Goal: Task Accomplishment & Management: Manage account settings

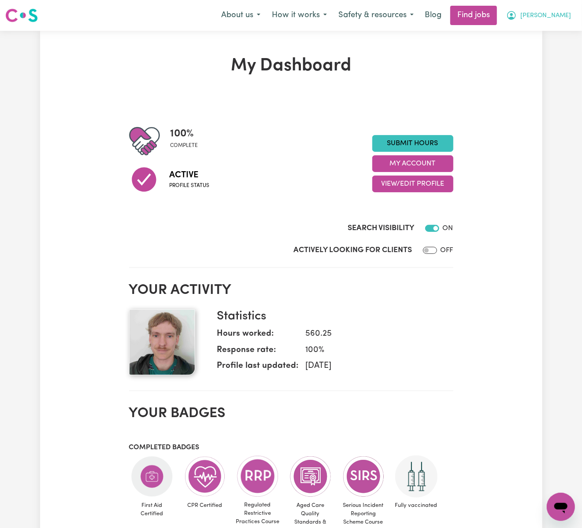
click at [556, 11] on button "[PERSON_NAME]" at bounding box center [538, 15] width 76 height 18
click at [553, 62] on link "Logout" at bounding box center [541, 67] width 70 height 17
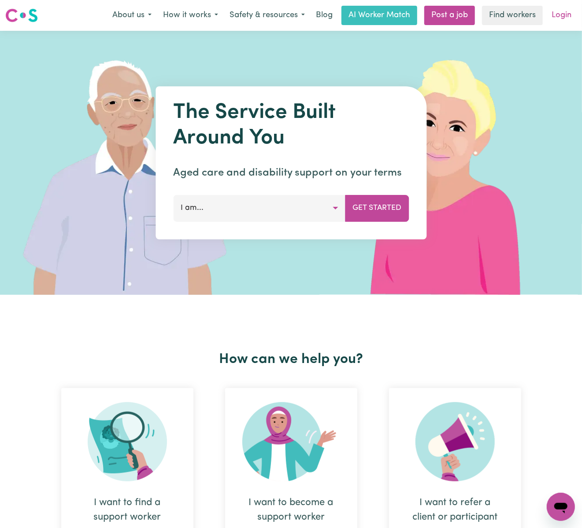
click at [571, 23] on link "Login" at bounding box center [561, 15] width 30 height 19
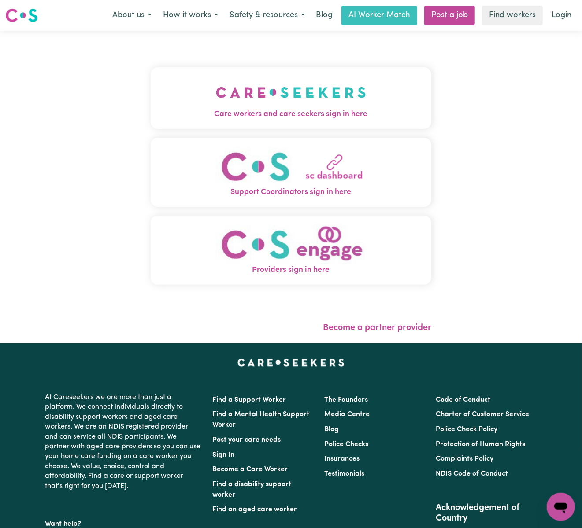
drag, startPoint x: 235, startPoint y: 104, endPoint x: 242, endPoint y: 108, distance: 7.9
click at [236, 104] on img "Care workers and care seekers sign in here" at bounding box center [291, 92] width 150 height 33
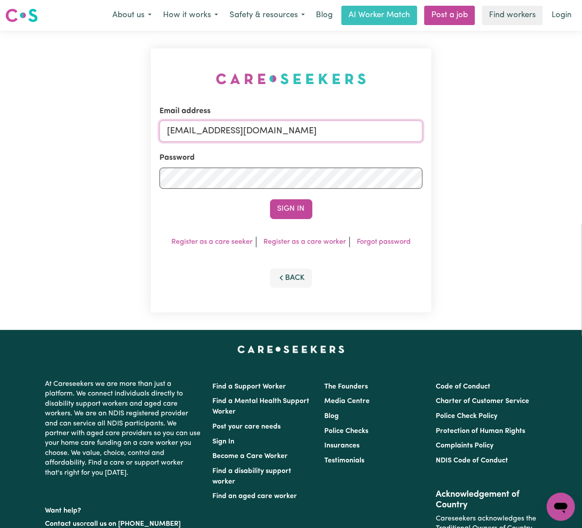
drag, startPoint x: 209, startPoint y: 125, endPoint x: 482, endPoint y: 130, distance: 273.0
click at [482, 130] on div "Email address [EMAIL_ADDRESS][DOMAIN_NAME] Password Sign In Register as a care …" at bounding box center [291, 180] width 582 height 299
paste input "[EMAIL_ADDRESS][DOMAIN_NAME]"
type input "superuser~[EMAIL_ADDRESS][DOMAIN_NAME]"
click at [270, 199] on button "Sign In" at bounding box center [291, 208] width 42 height 19
